Goal: Task Accomplishment & Management: Complete application form

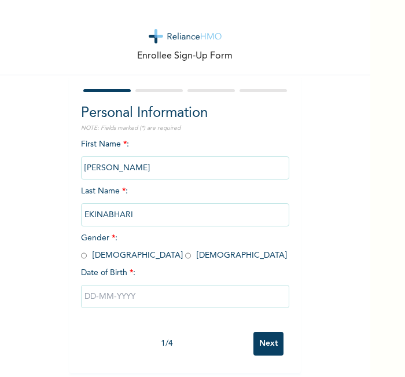
click at [185, 254] on input "radio" at bounding box center [188, 255] width 6 height 11
radio input "true"
click at [120, 293] on input "text" at bounding box center [185, 296] width 208 height 23
select select "7"
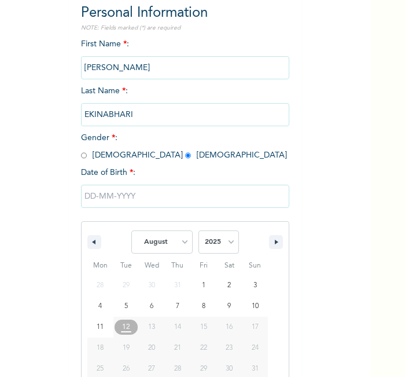
scroll to position [124, 0]
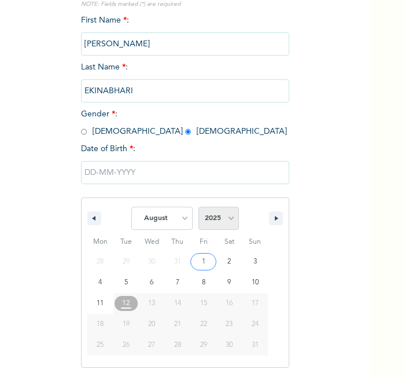
click at [207, 215] on select "2025 2024 2023 2022 2021 2020 2019 2018 2017 2016 2015 2014 2013 2012 2011 2010…" at bounding box center [219, 218] width 41 height 23
select select "1971"
click at [199, 207] on select "2025 2024 2023 2022 2021 2020 2019 2018 2017 2016 2015 2014 2013 2012 2011 2010…" at bounding box center [219, 218] width 41 height 23
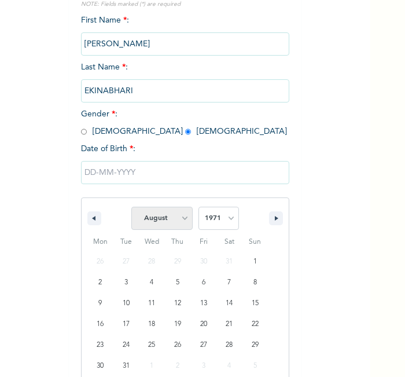
click at [177, 211] on select "January February March April May June July August September October November De…" at bounding box center [161, 218] width 61 height 23
select select "3"
click at [131, 207] on select "January February March April May June July August September October November De…" at bounding box center [161, 218] width 61 height 23
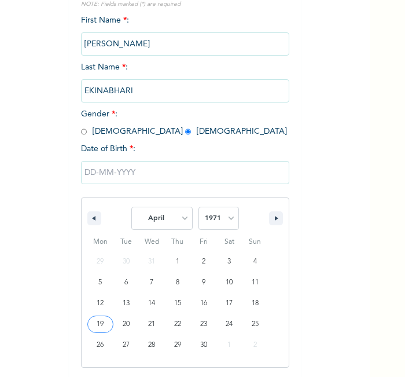
type input "[DATE]"
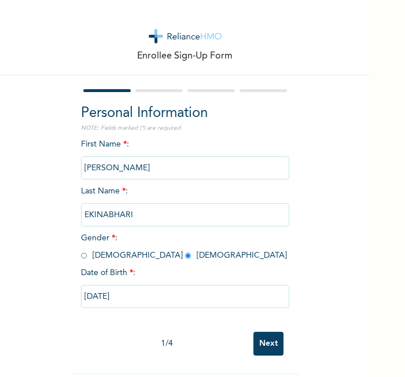
click at [261, 336] on input "Next" at bounding box center [269, 344] width 30 height 24
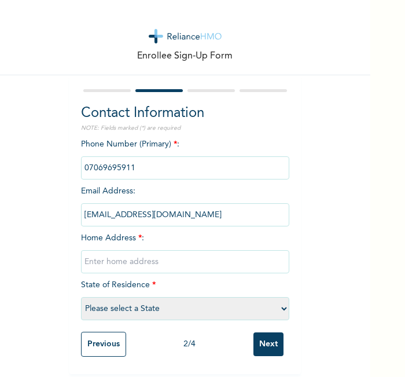
click at [235, 252] on input "text" at bounding box center [185, 261] width 208 height 23
type input "ab"
click at [201, 305] on select "Please select a State [PERSON_NAME] (FCT) [PERSON_NAME] Ibom [GEOGRAPHIC_DATA] …" at bounding box center [185, 308] width 208 height 23
select select "15"
click at [81, 297] on select "Please select a State [PERSON_NAME] (FCT) [PERSON_NAME] Ibom [GEOGRAPHIC_DATA] …" at bounding box center [185, 308] width 208 height 23
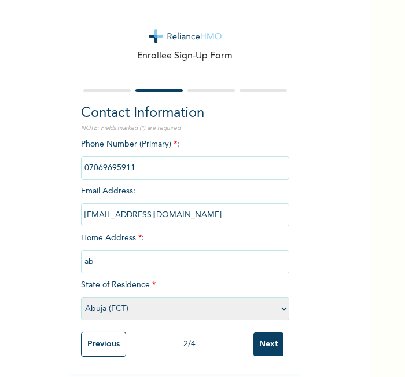
click at [130, 257] on input "ab" at bounding box center [185, 261] width 208 height 23
type input "a"
type input "lugbe"
click at [268, 338] on input "Next" at bounding box center [269, 344] width 30 height 24
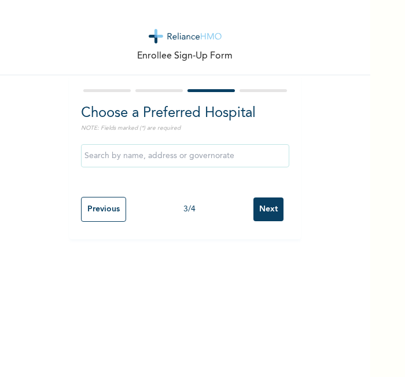
scroll to position [0, 0]
click at [271, 213] on input "Next" at bounding box center [269, 209] width 30 height 24
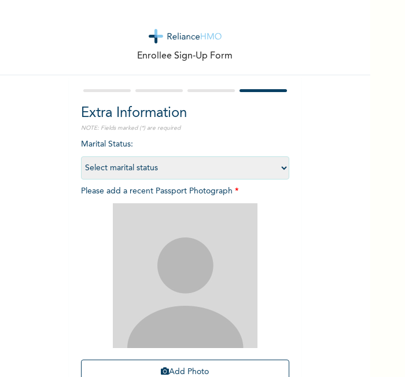
scroll to position [107, 0]
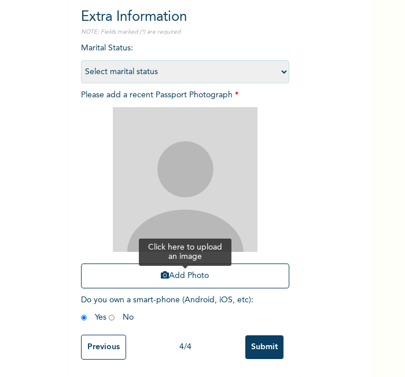
click at [219, 263] on button "Add Photo" at bounding box center [185, 275] width 208 height 25
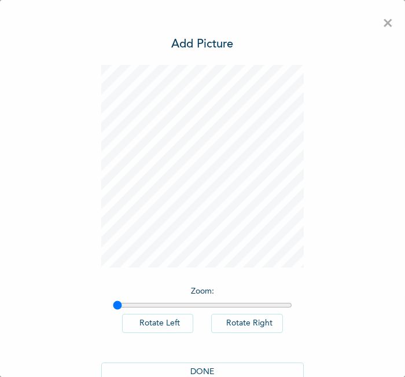
click at [233, 366] on button "DONE" at bounding box center [202, 371] width 203 height 19
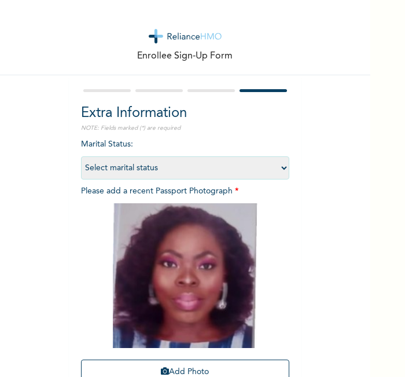
scroll to position [107, 0]
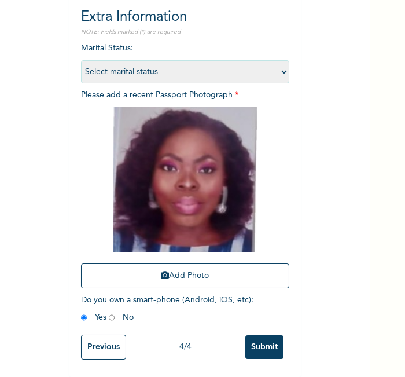
click at [256, 339] on input "Submit" at bounding box center [264, 347] width 38 height 24
